Goal: Contribute content: Contribute content

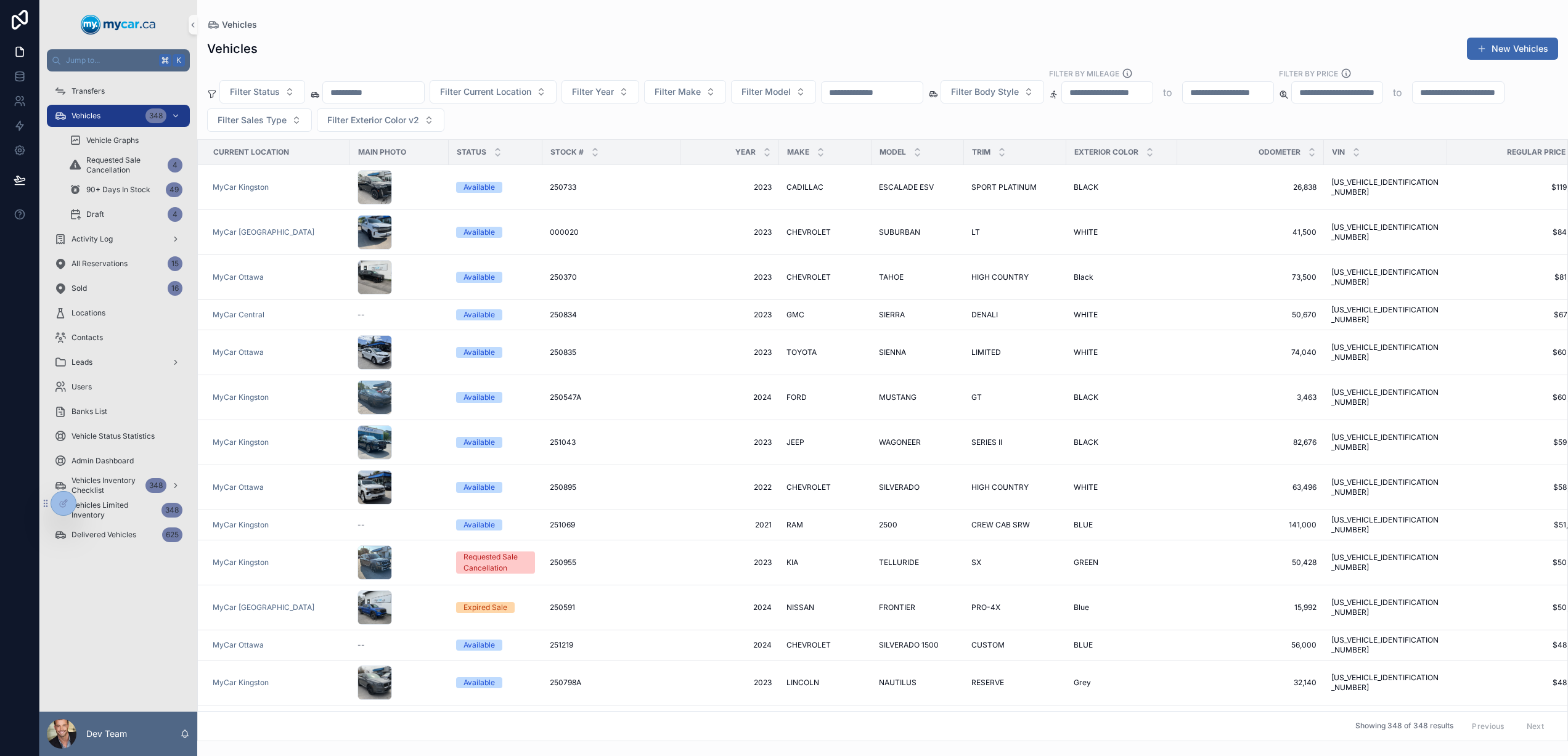
click at [627, 115] on div "Filter Status Filter Current Location Filter Year Filter Make Filter Model Filt…" at bounding box center [882, 100] width 1371 height 64
click at [690, 96] on span "Filter Make" at bounding box center [678, 91] width 46 height 12
click at [505, 112] on div "Filter Status Filter Current Location Filter Year Filter Make Filter Model Filt…" at bounding box center [882, 100] width 1371 height 64
click at [701, 91] on span "Filter Make" at bounding box center [678, 91] width 46 height 12
click at [1505, 49] on button "New Vehicles" at bounding box center [1512, 49] width 91 height 22
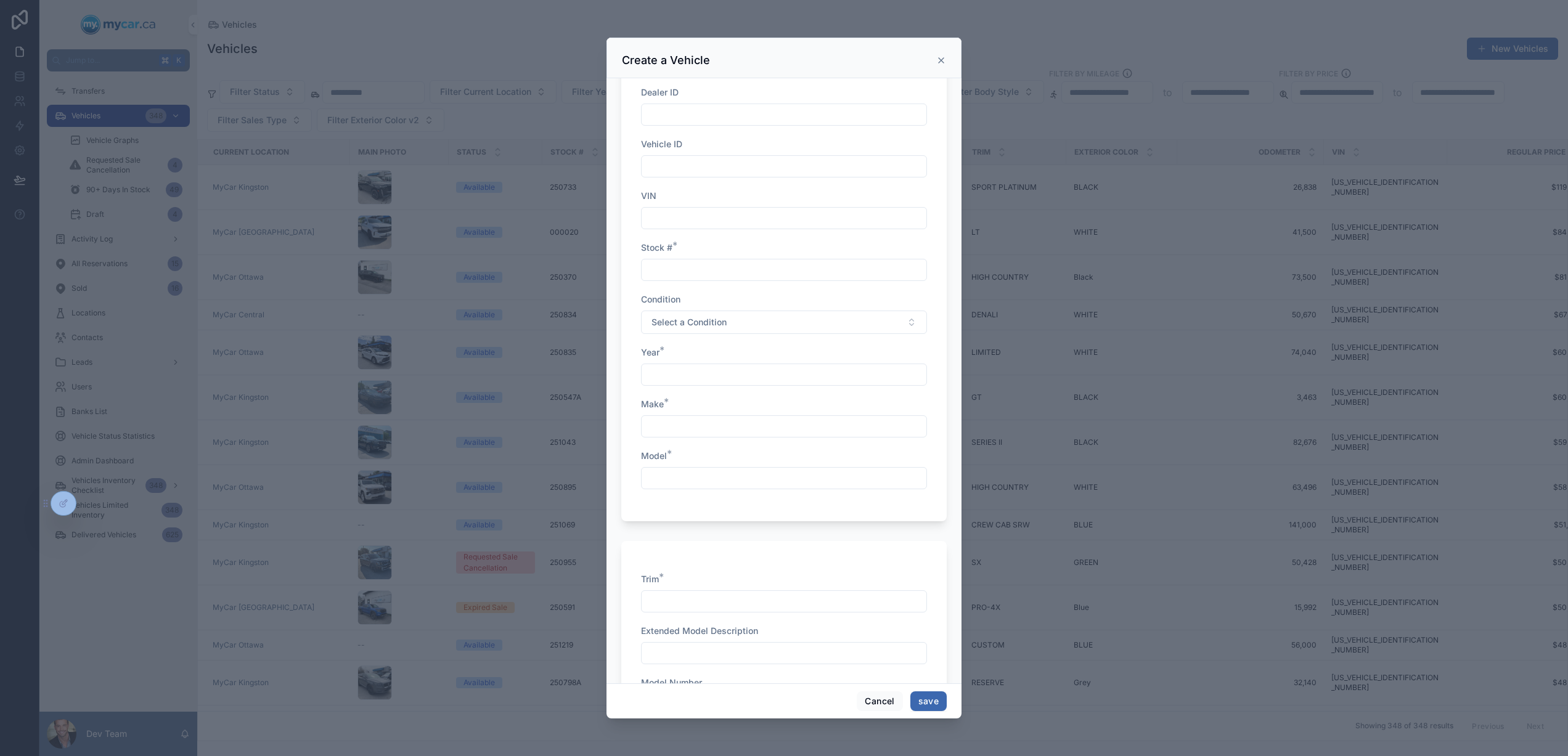
scroll to position [33, 0]
click at [675, 428] on input "scrollable content" at bounding box center [784, 430] width 285 height 17
click at [682, 474] on input "scrollable content" at bounding box center [784, 482] width 285 height 17
drag, startPoint x: 1045, startPoint y: 65, endPoint x: 951, endPoint y: 62, distance: 94.0
click at [1044, 62] on div "scrollable content" at bounding box center [784, 378] width 1568 height 756
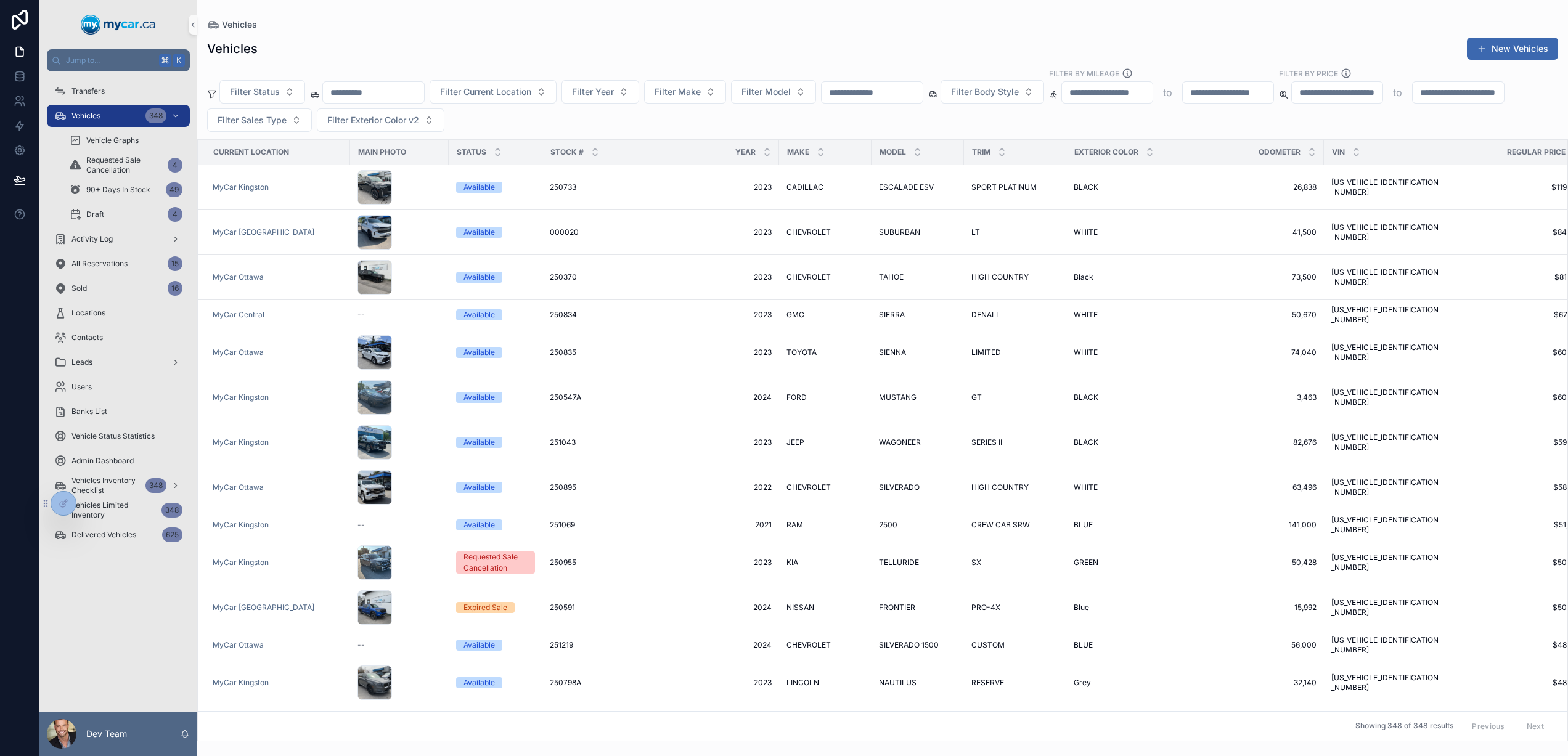
click at [941, 60] on div "Vehicles New Vehicles Filter Status Filter Current Location Filter Year Filter …" at bounding box center [882, 386] width 1371 height 712
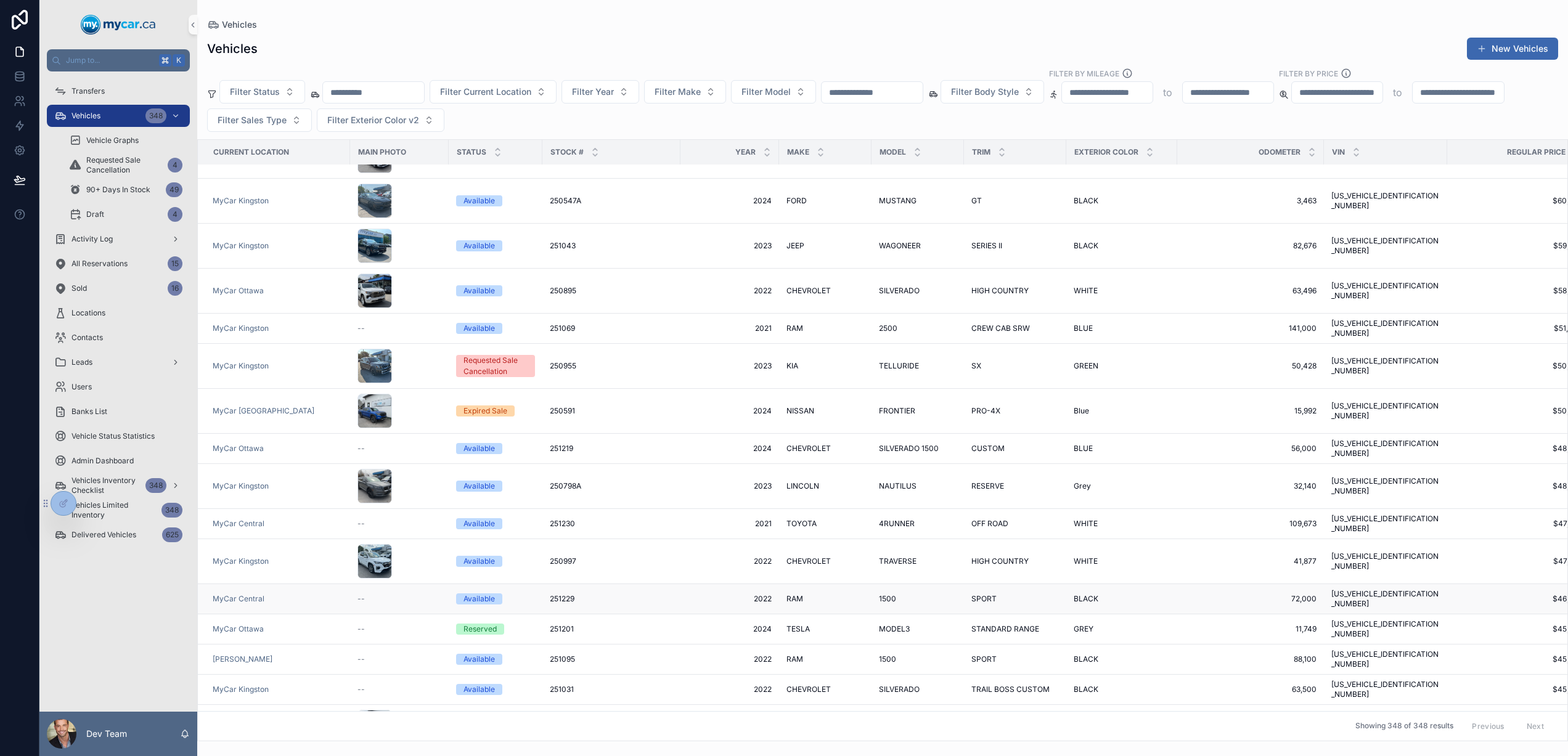
scroll to position [205, 0]
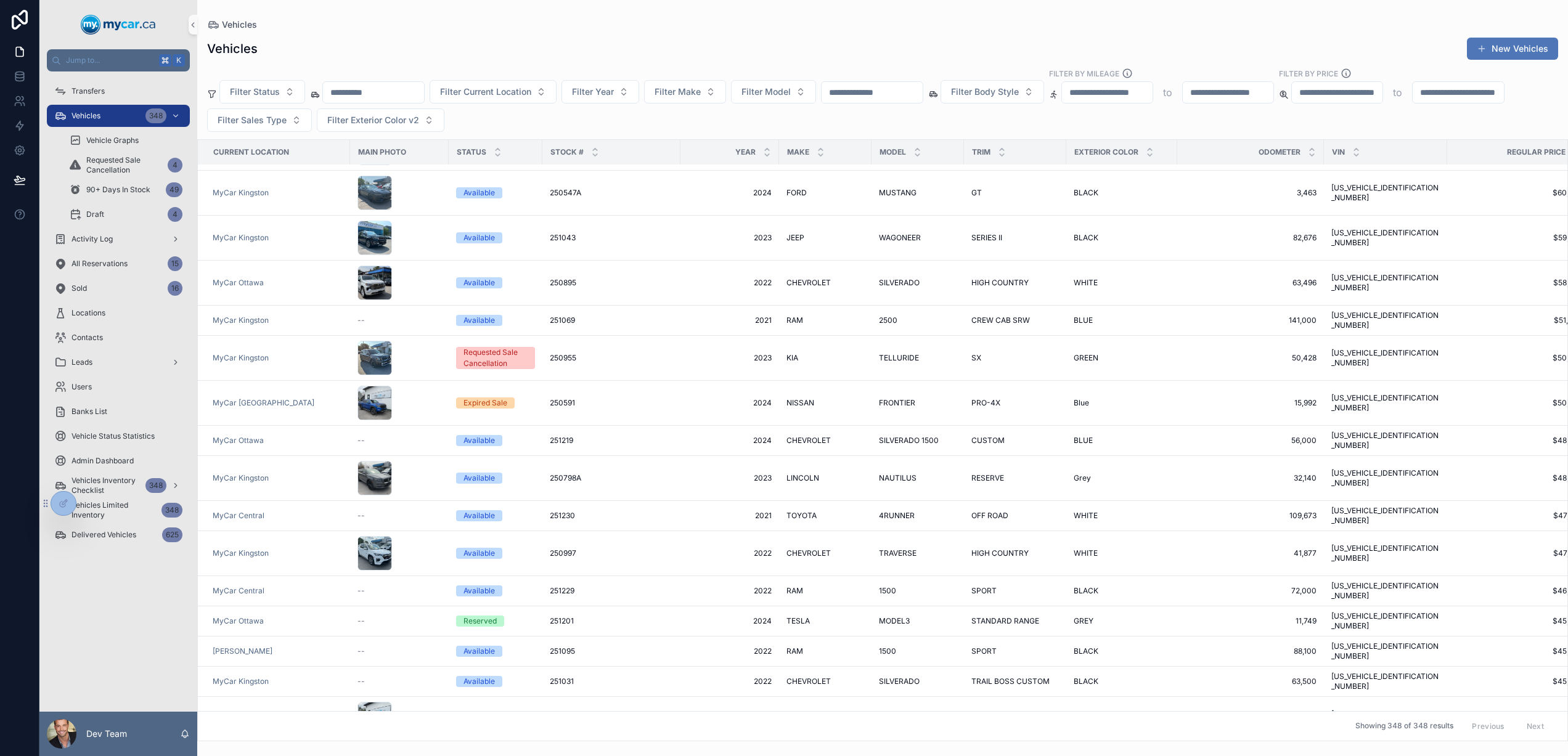
click at [1525, 45] on button "New Vehicles" at bounding box center [1512, 49] width 91 height 22
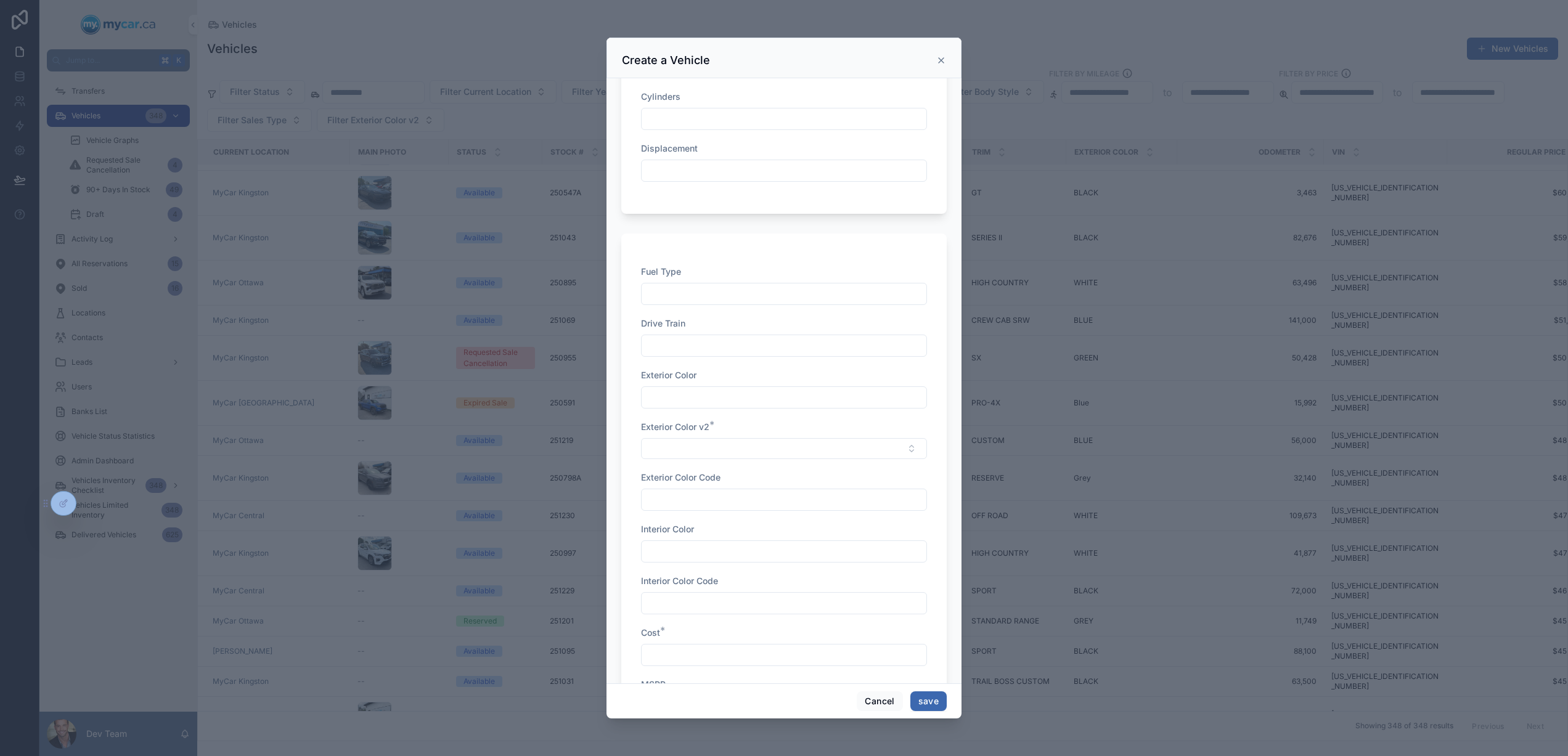
scroll to position [975, 0]
click at [728, 460] on button "Select Button" at bounding box center [784, 460] width 286 height 21
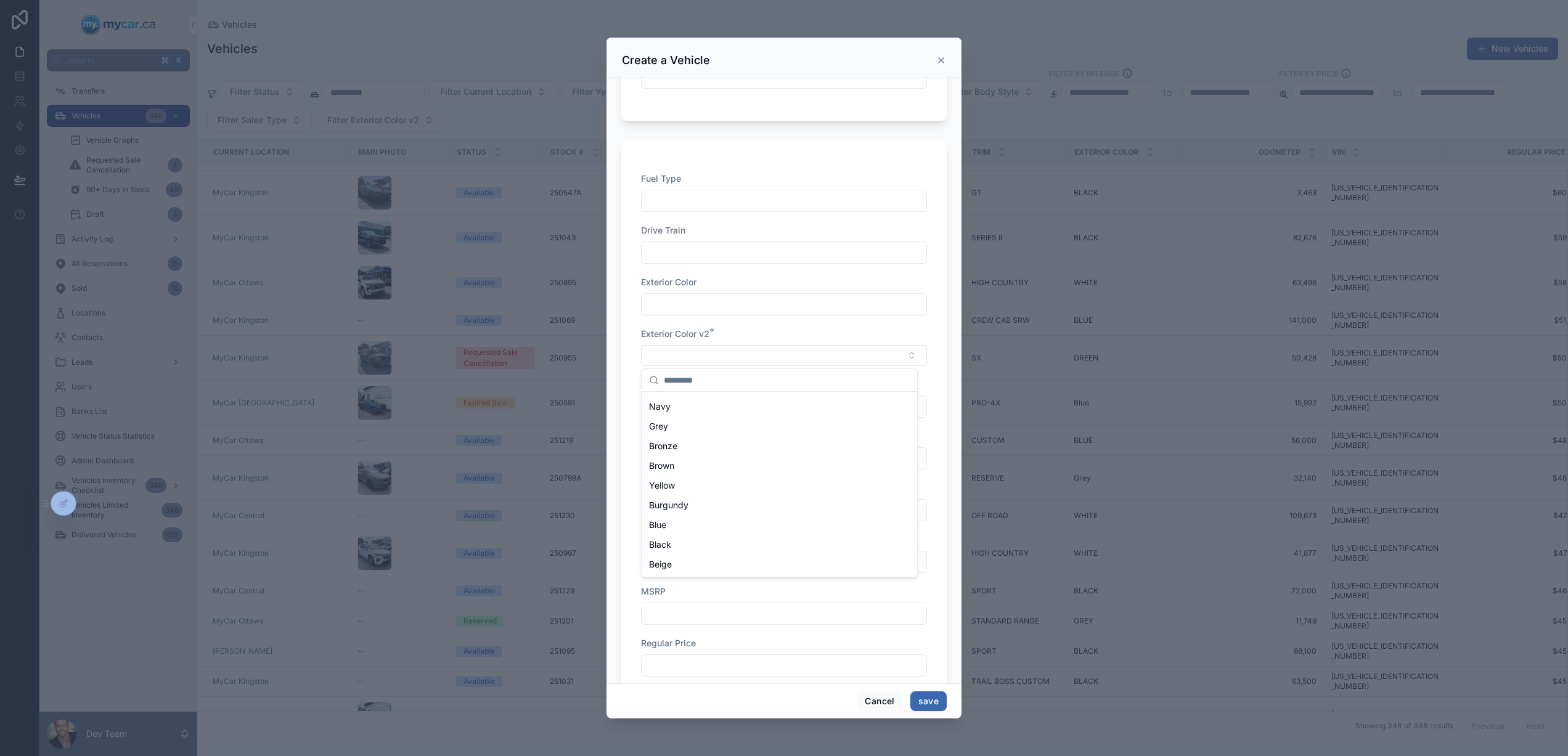
scroll to position [254, 0]
click at [793, 332] on div "Exterior Color v2 *" at bounding box center [784, 334] width 286 height 12
click at [728, 301] on input "scrollable content" at bounding box center [784, 304] width 285 height 17
click at [750, 349] on button "Select Button" at bounding box center [784, 356] width 286 height 21
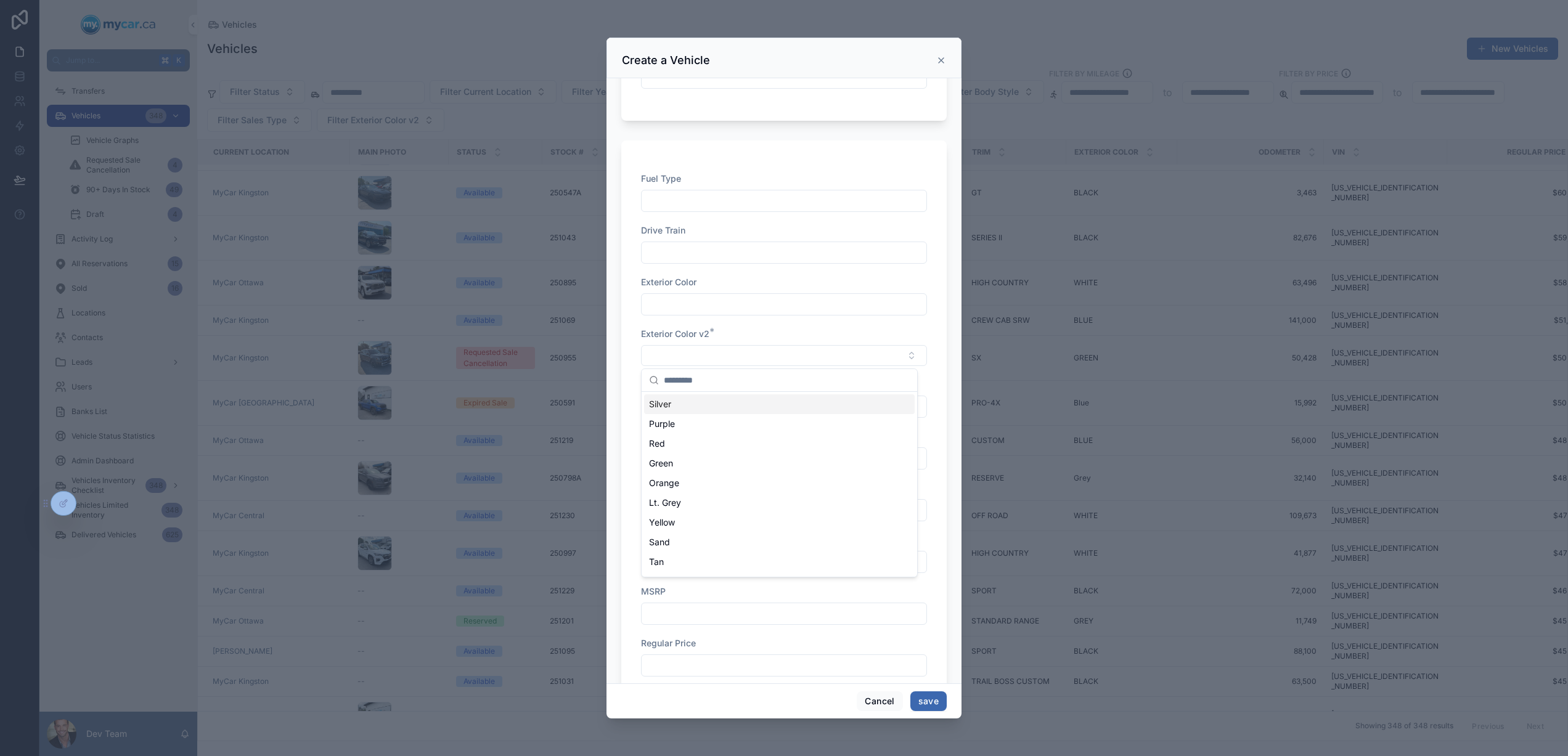
click at [784, 324] on div "Fuel Type Drive Train Exterior Color Exterior Color v2 * Exterior Color Code In…" at bounding box center [784, 502] width 286 height 658
click at [745, 404] on input "scrollable content" at bounding box center [784, 407] width 285 height 17
click at [729, 452] on input "scrollable content" at bounding box center [784, 458] width 285 height 17
click at [939, 59] on icon "scrollable content" at bounding box center [941, 60] width 5 height 5
